Goal: Task Accomplishment & Management: Manage account settings

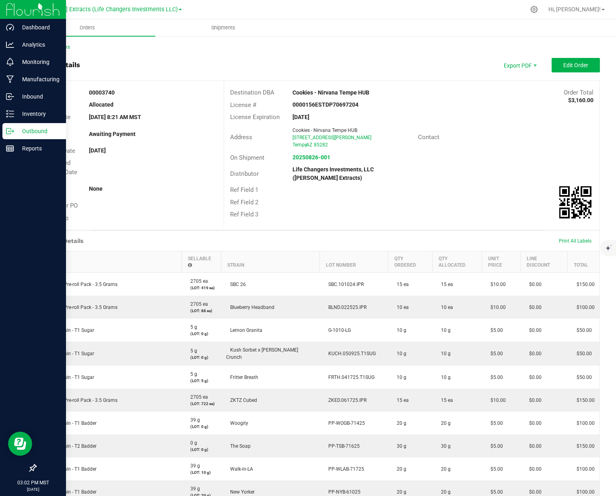
click at [32, 134] on p "Outbound" at bounding box center [38, 131] width 48 height 10
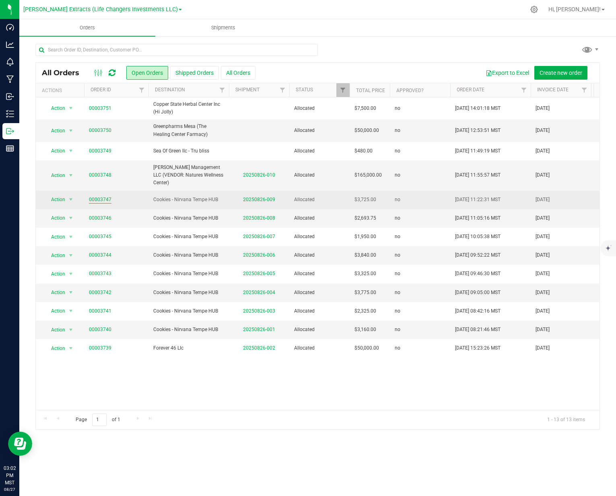
click at [99, 200] on link "00003747" at bounding box center [100, 200] width 23 height 8
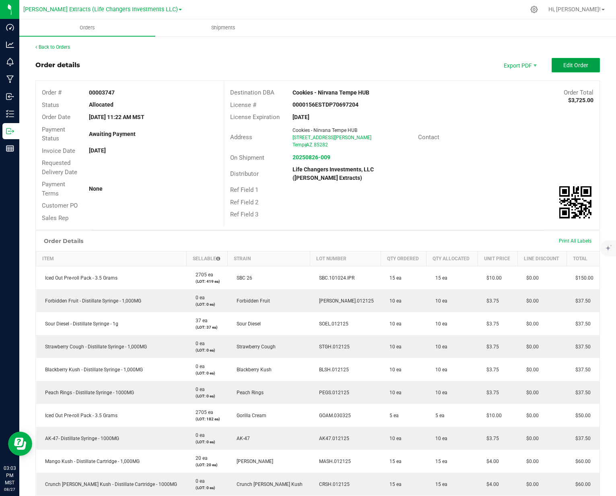
click at [551, 64] on button "Edit Order" at bounding box center [575, 65] width 48 height 14
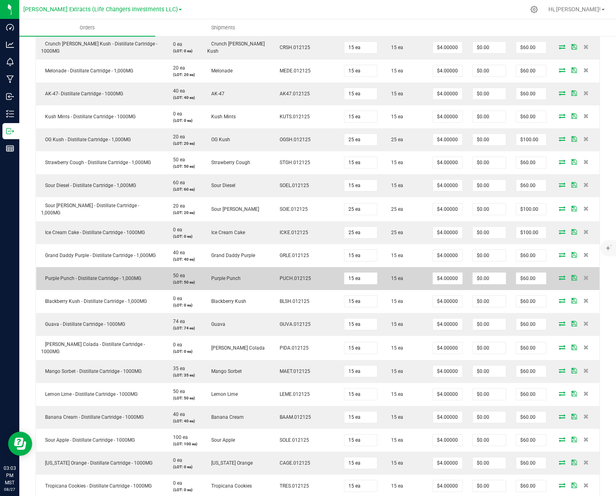
scroll to position [460, 0]
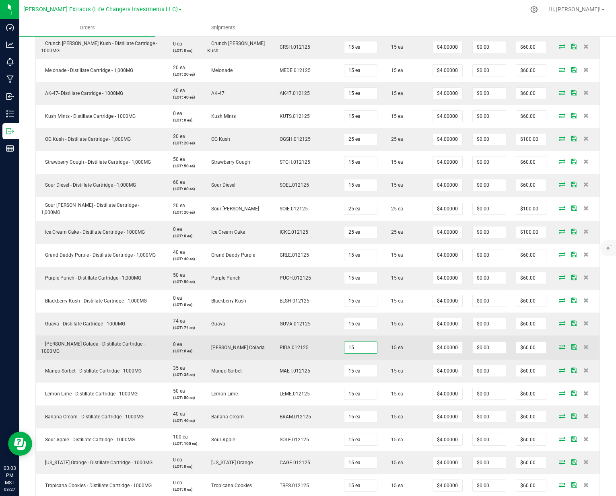
click at [344, 345] on input "15" at bounding box center [360, 347] width 33 height 11
type input "14 ea"
type input "$56.00"
click at [383, 341] on td "15 ea" at bounding box center [404, 347] width 45 height 24
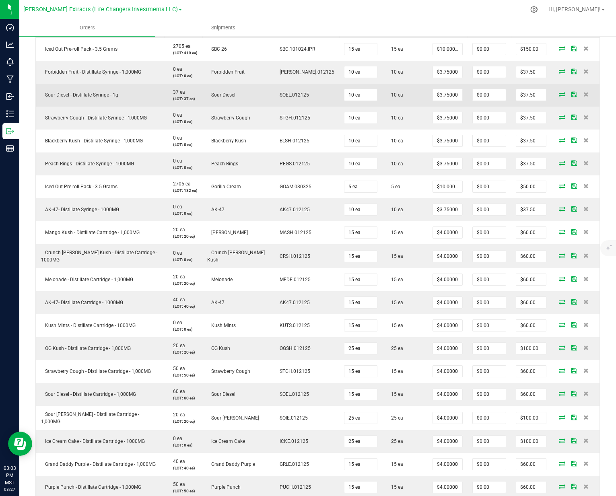
scroll to position [0, 0]
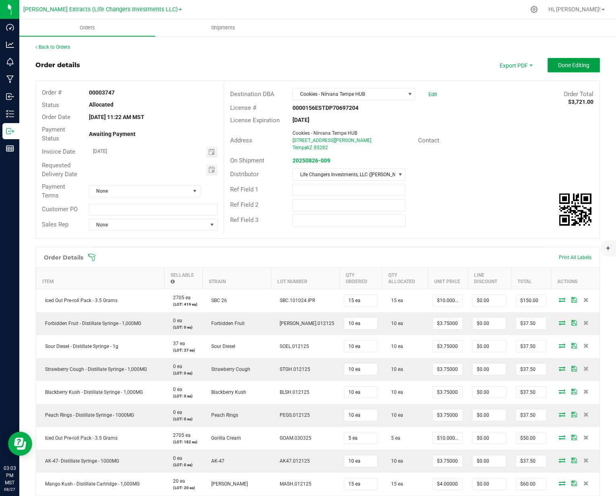
click at [563, 68] on button "Done Editing" at bounding box center [573, 65] width 52 height 14
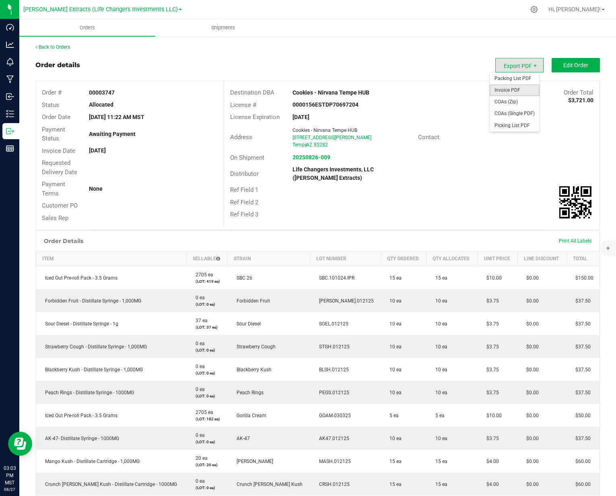
click at [512, 93] on span "Invoice PDF" at bounding box center [514, 90] width 50 height 12
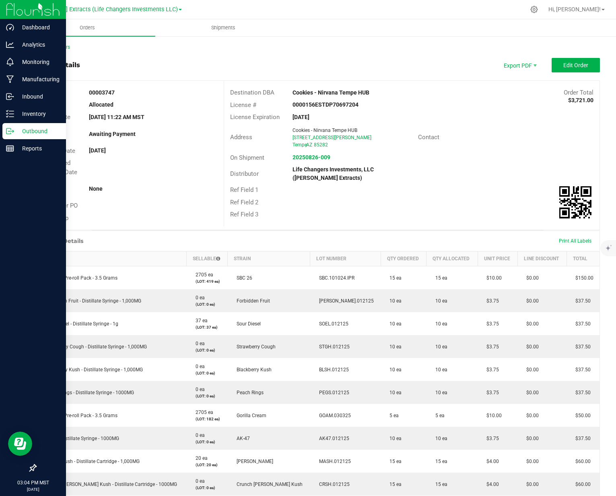
click at [10, 125] on div "Outbound" at bounding box center [34, 131] width 64 height 16
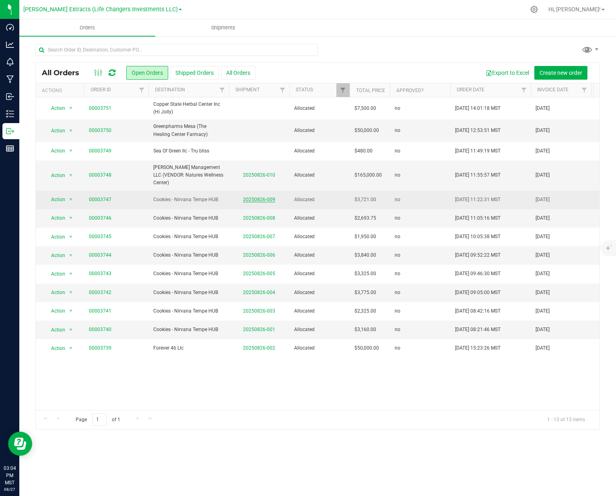
click at [257, 199] on link "20250826-009" at bounding box center [259, 200] width 32 height 6
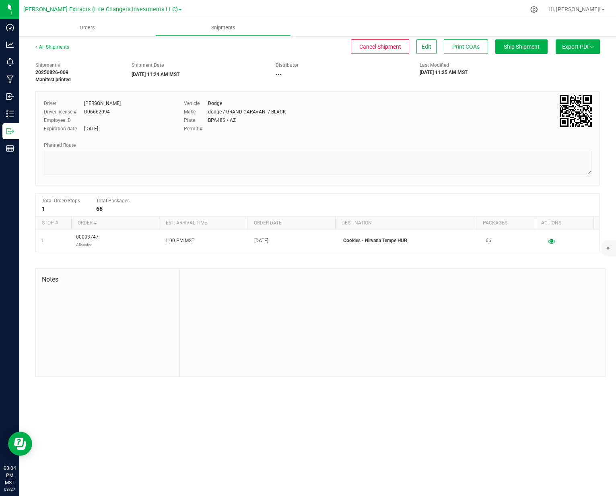
drag, startPoint x: 585, startPoint y: 41, endPoint x: 573, endPoint y: 55, distance: 19.1
click at [585, 41] on button "Export PDF" at bounding box center [577, 46] width 44 height 14
click at [565, 66] on span "Manifest by Package ID" at bounding box center [565, 65] width 51 height 6
